Goal: Information Seeking & Learning: Find specific page/section

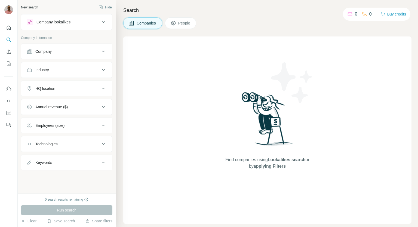
click at [183, 21] on span "People" at bounding box center [184, 22] width 13 height 5
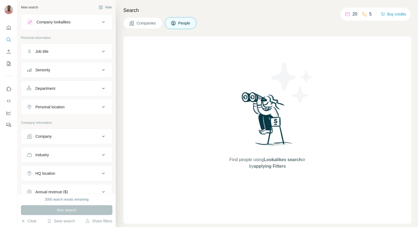
click at [39, 69] on div "Seniority" at bounding box center [42, 69] width 15 height 5
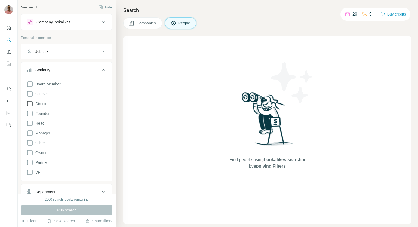
click at [30, 105] on icon at bounding box center [30, 103] width 7 height 7
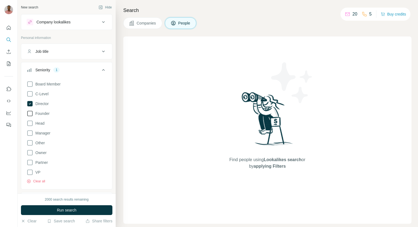
click at [31, 112] on icon at bounding box center [30, 113] width 7 height 7
click at [32, 122] on icon at bounding box center [30, 123] width 7 height 7
click at [30, 131] on icon at bounding box center [30, 133] width 7 height 7
click at [29, 153] on icon at bounding box center [30, 152] width 7 height 7
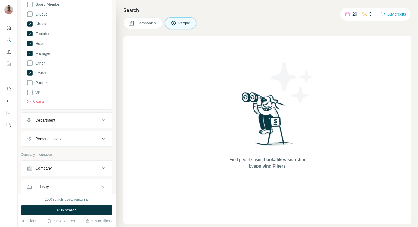
scroll to position [82, 0]
click at [54, 120] on div "Department" at bounding box center [45, 118] width 20 height 5
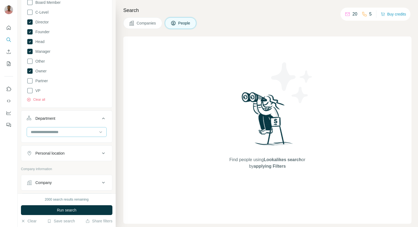
click at [60, 134] on input at bounding box center [63, 132] width 67 height 6
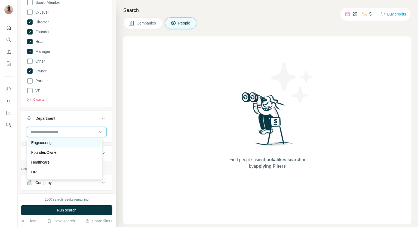
scroll to position [54, 0]
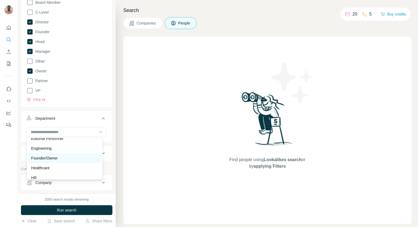
click at [52, 157] on p "Founder/Owner" at bounding box center [44, 157] width 26 height 5
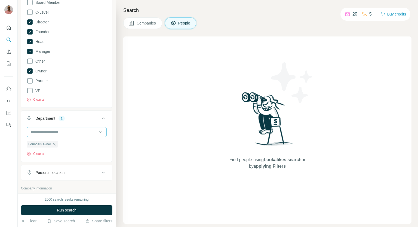
click at [76, 133] on input at bounding box center [63, 132] width 67 height 6
click at [48, 144] on p "Management" at bounding box center [42, 142] width 22 height 5
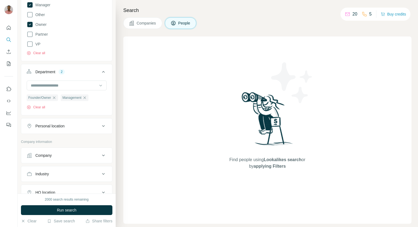
scroll to position [136, 0]
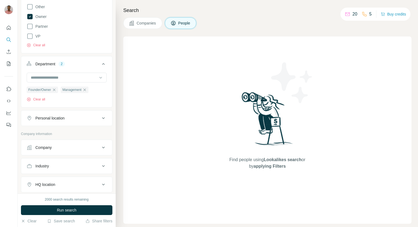
click at [49, 119] on div "Personal location" at bounding box center [49, 117] width 29 height 5
click at [44, 131] on input "text" at bounding box center [67, 132] width 80 height 10
type input "******"
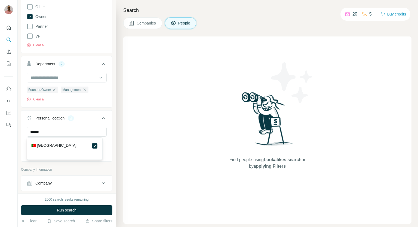
click at [102, 118] on icon at bounding box center [103, 118] width 3 height 2
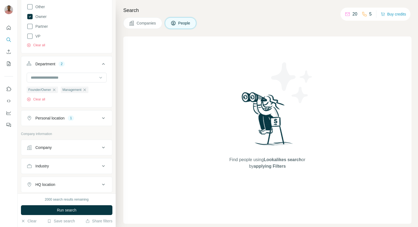
click at [100, 119] on icon at bounding box center [103, 118] width 7 height 7
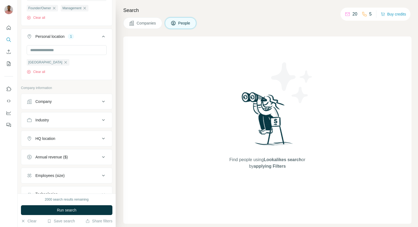
scroll to position [245, 0]
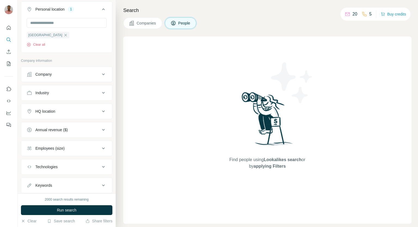
click at [57, 96] on button "Industry" at bounding box center [66, 92] width 91 height 13
drag, startPoint x: 57, startPoint y: 96, endPoint x: 50, endPoint y: 106, distance: 12.2
click at [50, 106] on input at bounding box center [63, 106] width 67 height 6
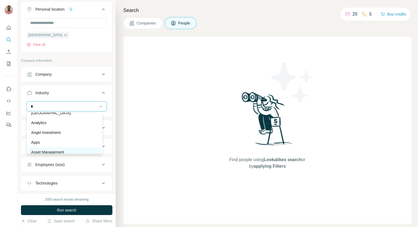
scroll to position [82, 0]
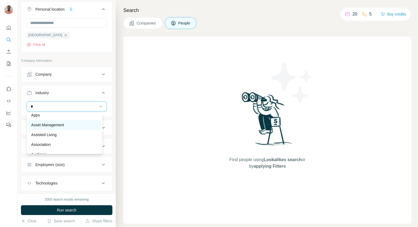
type input "*"
click at [47, 125] on p "Asset Management" at bounding box center [47, 124] width 33 height 5
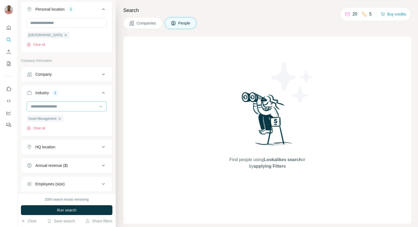
click at [68, 108] on input at bounding box center [63, 106] width 67 height 6
type input "****"
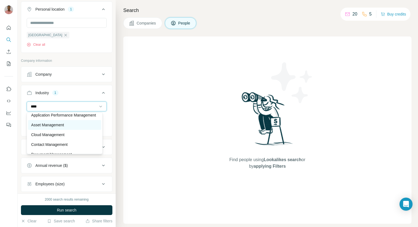
scroll to position [0, 0]
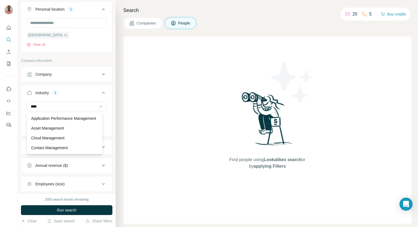
click at [141, 132] on div "Find people using Lookalikes search or by applying Filters" at bounding box center [267, 129] width 288 height 187
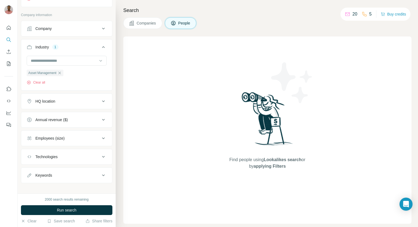
scroll to position [295, 0]
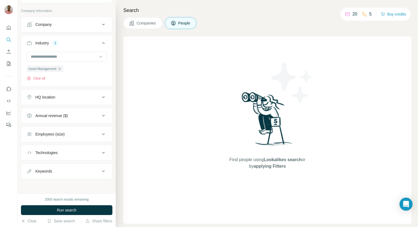
click at [59, 97] on div "HQ location" at bounding box center [63, 96] width 73 height 5
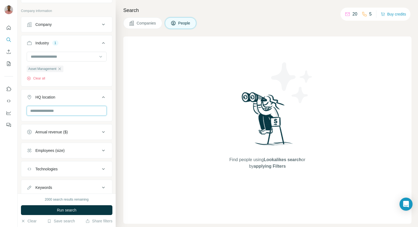
click at [66, 110] on input "text" at bounding box center [67, 111] width 80 height 10
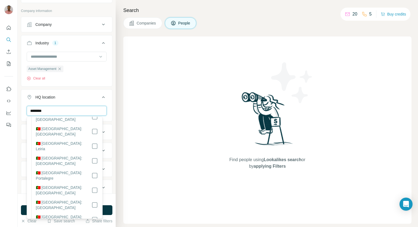
scroll to position [0, 0]
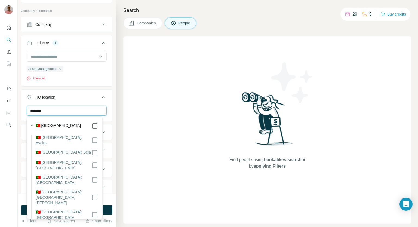
type input "********"
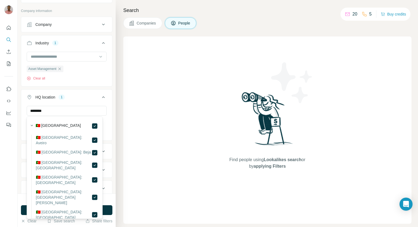
click at [100, 99] on button "HQ location 1" at bounding box center [66, 98] width 91 height 15
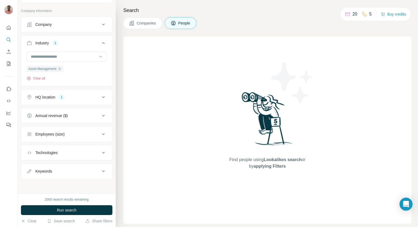
click at [95, 96] on div "HQ location 1" at bounding box center [63, 96] width 73 height 5
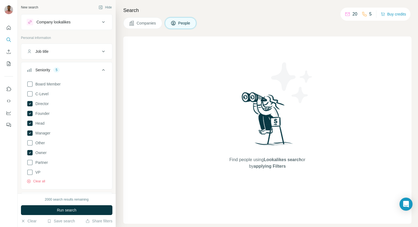
click at [96, 22] on div "Company lookalikes" at bounding box center [63, 22] width 73 height 7
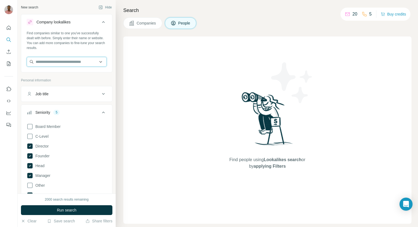
click at [95, 62] on input "text" at bounding box center [67, 62] width 80 height 10
click at [125, 70] on div "Find people using Lookalikes search or by applying Filters" at bounding box center [267, 129] width 288 height 187
click at [71, 62] on input "text" at bounding box center [67, 62] width 80 height 10
paste input "**********"
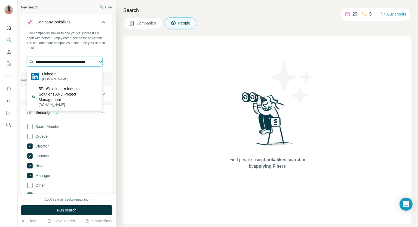
click at [53, 61] on input "**********" at bounding box center [65, 62] width 76 height 10
paste input "text"
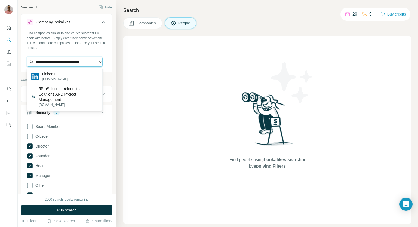
scroll to position [0, 5]
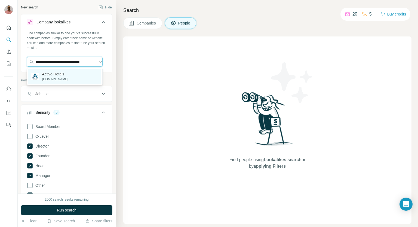
type input "**********"
click at [66, 72] on p "Activo Hotels" at bounding box center [55, 73] width 26 height 5
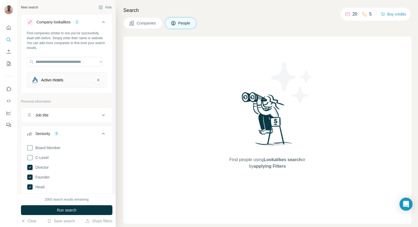
scroll to position [0, 0]
click at [65, 211] on span "Run search" at bounding box center [67, 209] width 20 height 5
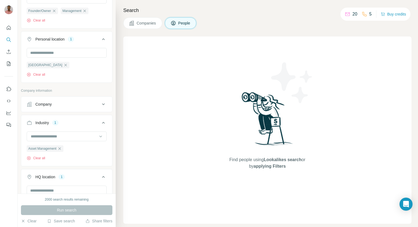
scroll to position [394, 0]
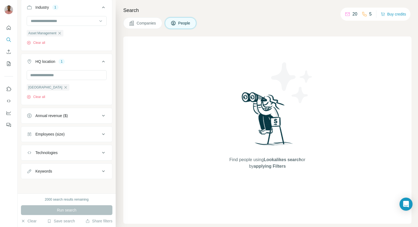
click at [146, 20] on button "Companies" at bounding box center [142, 22] width 39 height 11
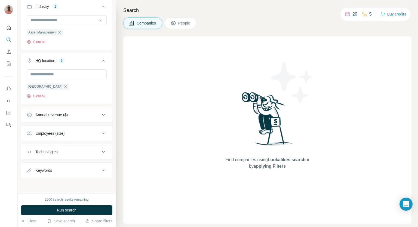
scroll to position [126, 0]
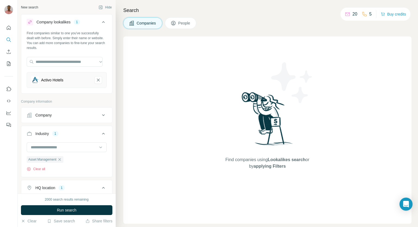
click at [174, 22] on icon at bounding box center [173, 22] width 5 height 5
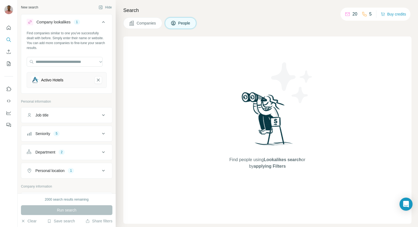
click at [149, 24] on span "Companies" at bounding box center [147, 22] width 20 height 5
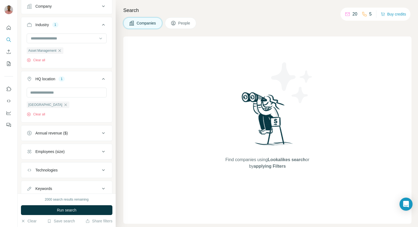
scroll to position [126, 0]
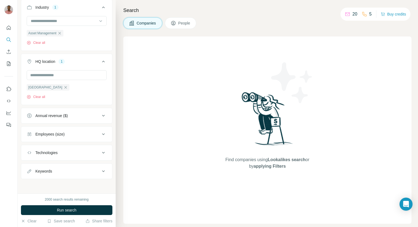
click at [175, 27] on button "People" at bounding box center [181, 22] width 32 height 11
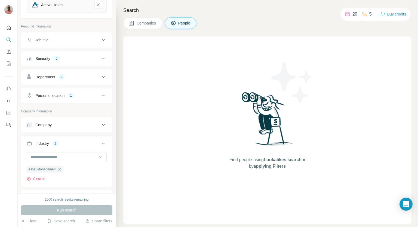
scroll to position [75, 0]
click at [60, 59] on div "5" at bounding box center [56, 58] width 6 height 5
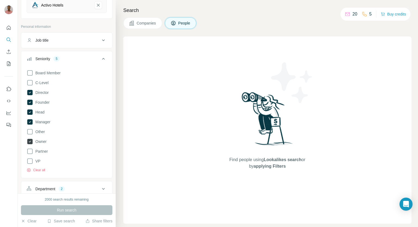
click at [31, 141] on icon at bounding box center [29, 141] width 5 height 5
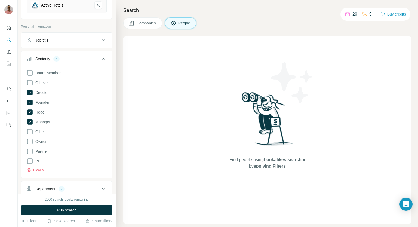
scroll to position [129, 0]
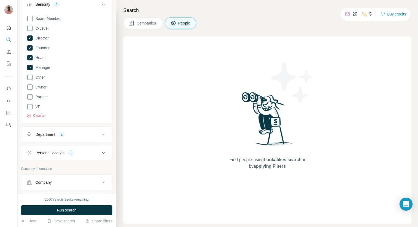
click at [72, 133] on div "Department 2" at bounding box center [63, 134] width 73 height 5
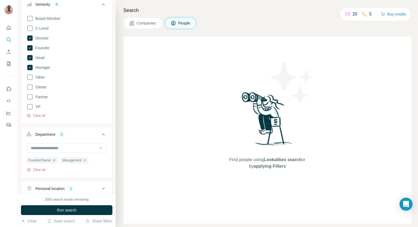
scroll to position [157, 0]
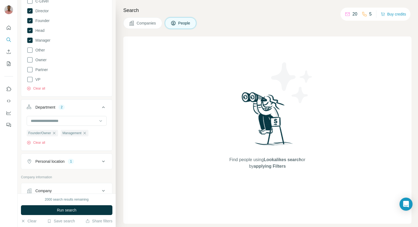
click at [86, 133] on icon "button" at bounding box center [84, 133] width 4 height 4
click at [54, 133] on icon "button" at bounding box center [54, 133] width 4 height 4
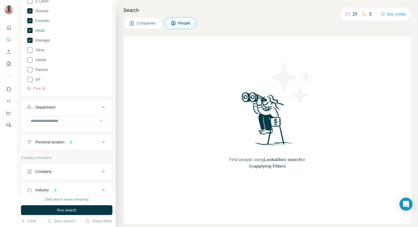
scroll to position [184, 0]
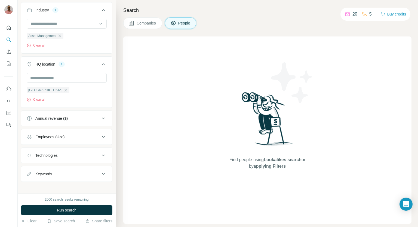
scroll to position [339, 0]
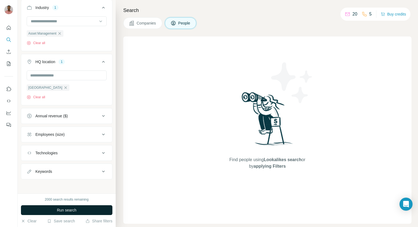
click at [70, 210] on span "Run search" at bounding box center [67, 209] width 20 height 5
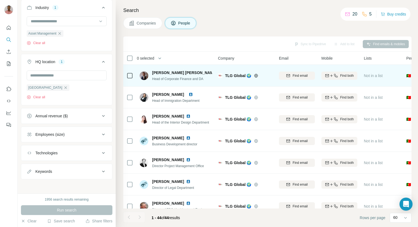
click at [255, 76] on icon at bounding box center [256, 75] width 4 height 4
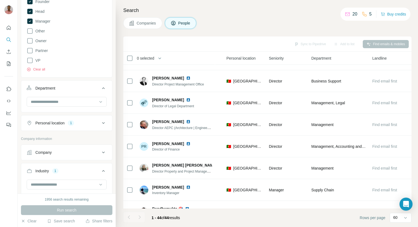
scroll to position [121, 0]
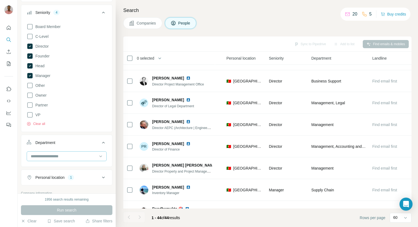
click at [69, 157] on input at bounding box center [63, 156] width 67 height 6
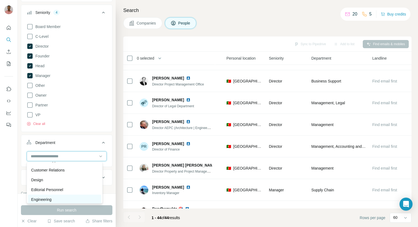
scroll to position [54, 0]
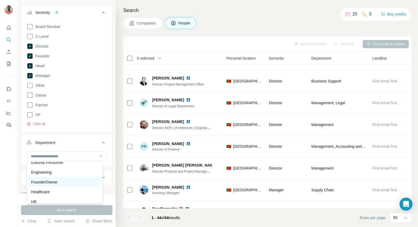
click at [56, 182] on p "Founder/Owner" at bounding box center [44, 181] width 26 height 5
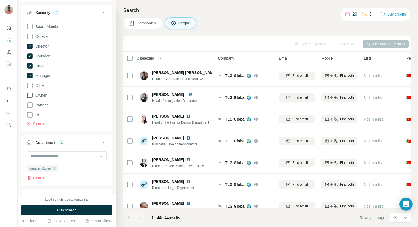
click at [30, 96] on icon at bounding box center [30, 95] width 7 height 7
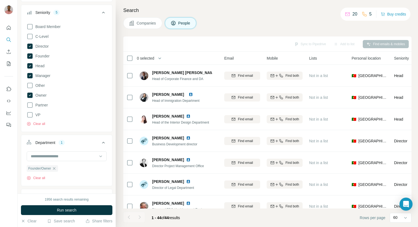
scroll to position [0, 89]
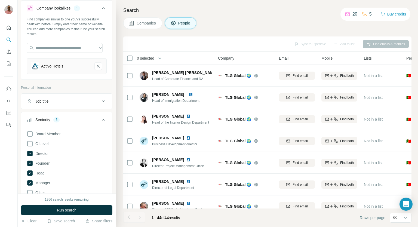
scroll to position [12, 0]
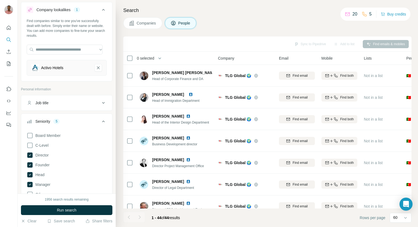
click at [65, 103] on div "Job title" at bounding box center [63, 102] width 73 height 5
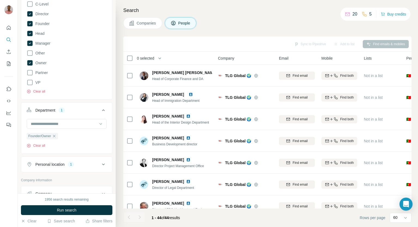
scroll to position [176, 0]
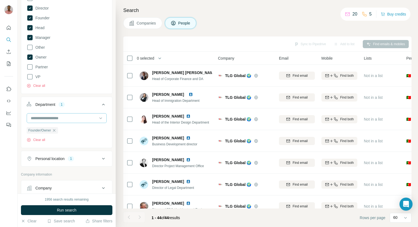
click at [60, 119] on input at bounding box center [63, 118] width 67 height 6
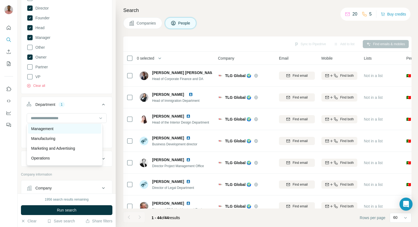
click at [46, 129] on p "Management" at bounding box center [42, 128] width 22 height 5
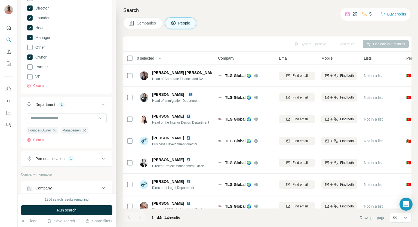
click at [66, 209] on span "Run search" at bounding box center [67, 209] width 20 height 5
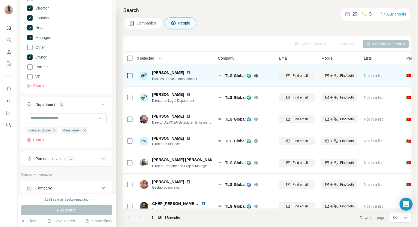
click at [186, 73] on img at bounding box center [188, 72] width 4 height 4
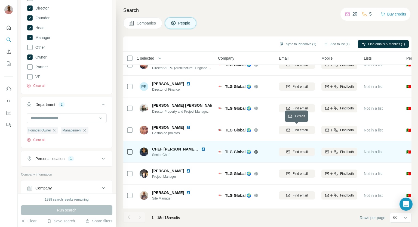
scroll to position [82, 0]
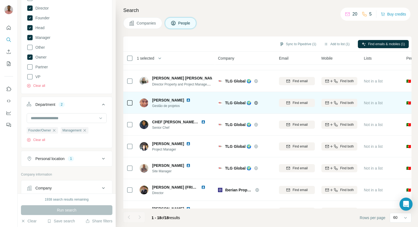
click at [186, 100] on img at bounding box center [188, 100] width 4 height 4
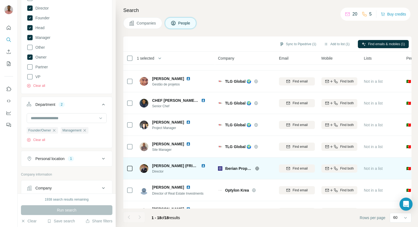
scroll to position [109, 0]
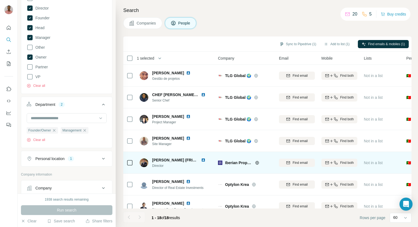
click at [257, 163] on icon at bounding box center [257, 163] width 4 height 4
click at [204, 160] on img at bounding box center [203, 160] width 4 height 4
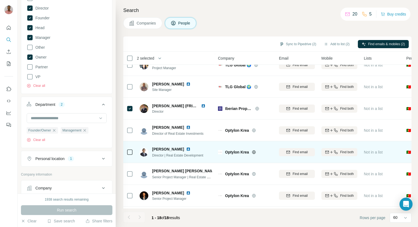
scroll to position [163, 0]
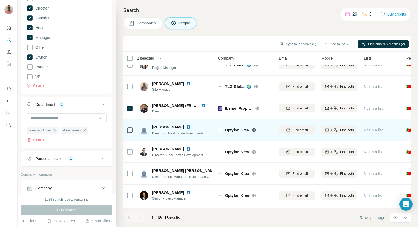
click at [254, 130] on icon at bounding box center [254, 130] width 4 height 4
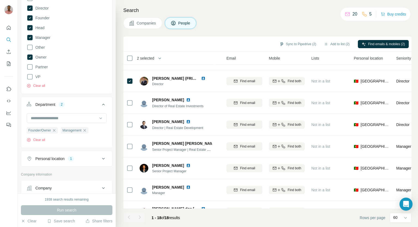
scroll to position [191, 0]
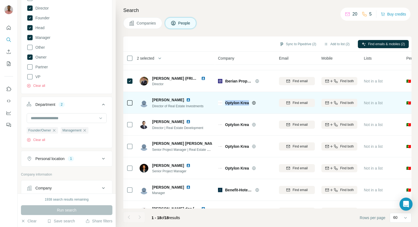
drag, startPoint x: 224, startPoint y: 103, endPoint x: 249, endPoint y: 102, distance: 24.8
click at [249, 102] on div "Optylon Krea" at bounding box center [245, 102] width 54 height 5
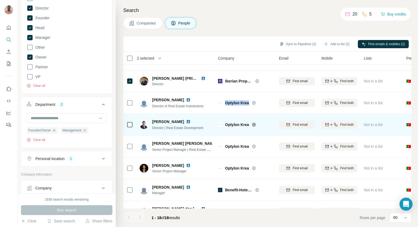
copy span "Optylon Krea"
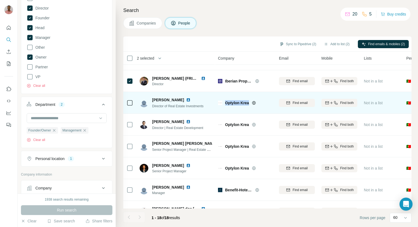
click at [186, 99] on img at bounding box center [188, 100] width 4 height 4
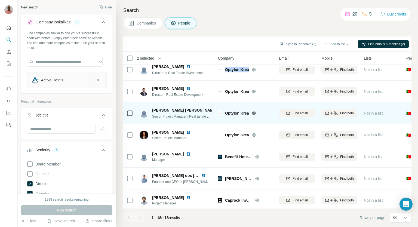
scroll to position [197, 0]
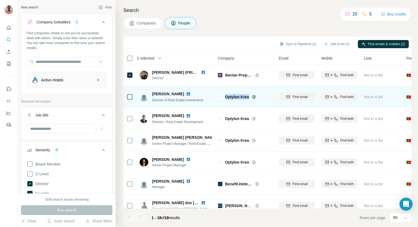
click at [186, 93] on img at bounding box center [188, 94] width 4 height 4
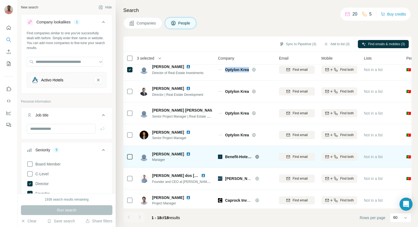
scroll to position [251, 0]
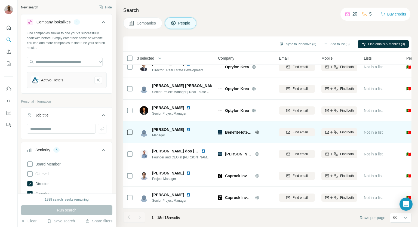
click at [257, 130] on icon at bounding box center [257, 132] width 4 height 4
click at [189, 127] on img at bounding box center [188, 129] width 4 height 4
click at [256, 130] on icon at bounding box center [257, 132] width 4 height 4
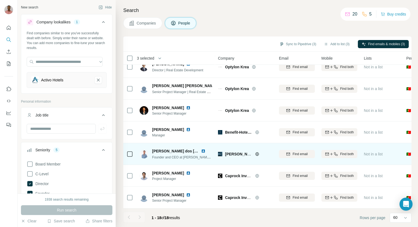
click at [257, 152] on icon at bounding box center [256, 154] width 1 height 4
click at [203, 149] on img at bounding box center [203, 151] width 4 height 4
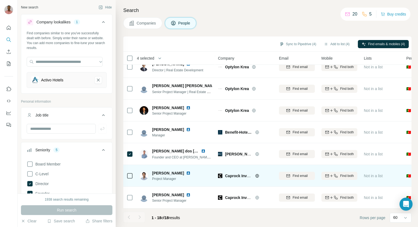
click at [257, 174] on icon at bounding box center [256, 176] width 1 height 4
